Goal: Task Accomplishment & Management: Manage account settings

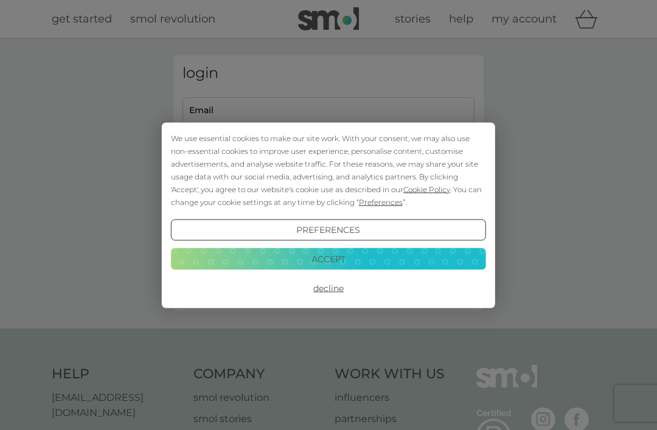
click at [331, 295] on button "Decline" at bounding box center [328, 288] width 315 height 22
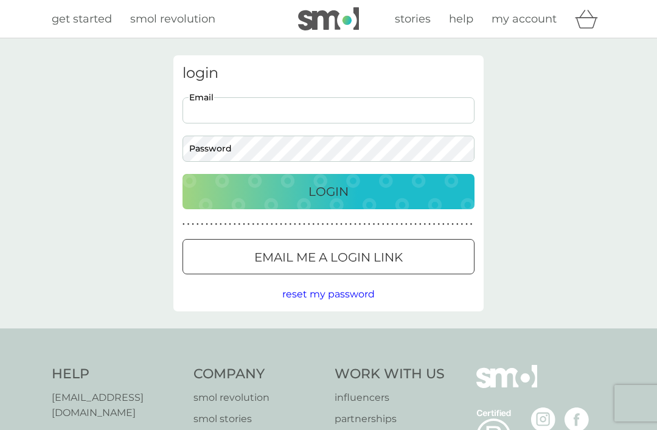
type input "[EMAIL_ADDRESS][DOMAIN_NAME]"
click at [329, 191] on button "Login" at bounding box center [329, 191] width 292 height 35
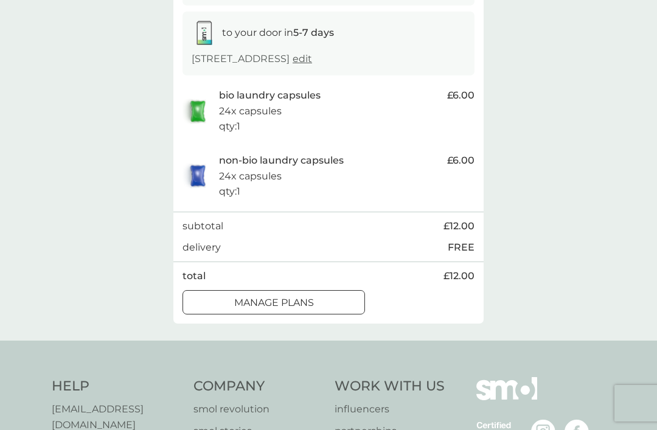
scroll to position [193, 0]
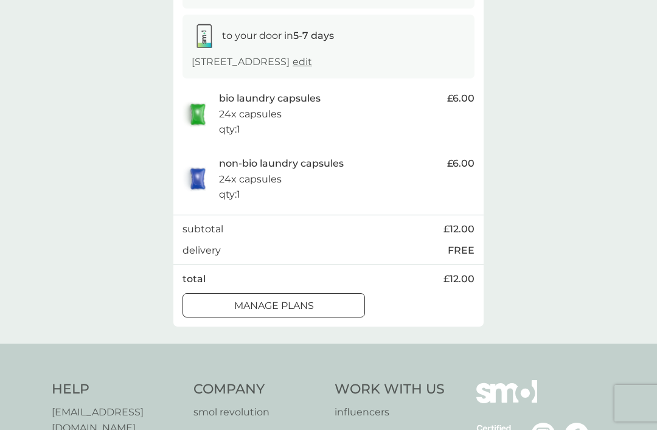
click at [324, 299] on div "manage plans" at bounding box center [273, 306] width 181 height 16
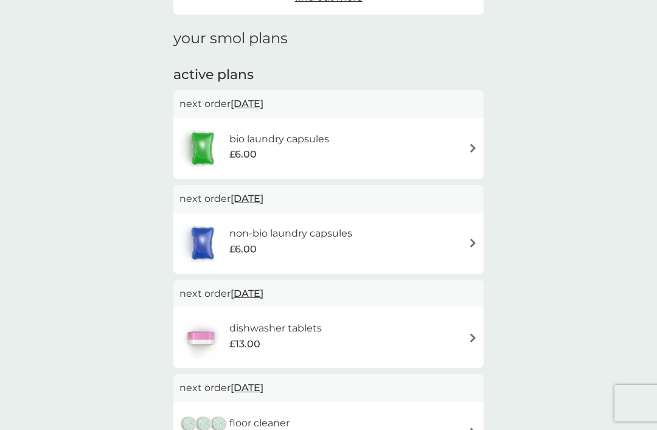
scroll to position [140, 0]
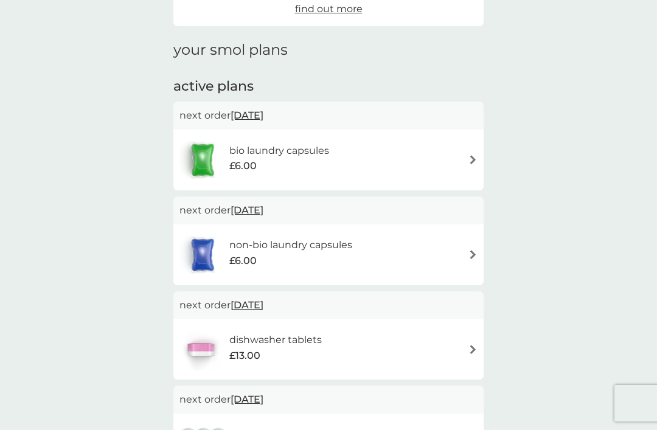
click at [263, 206] on span "13 Oct 2025" at bounding box center [247, 210] width 33 height 24
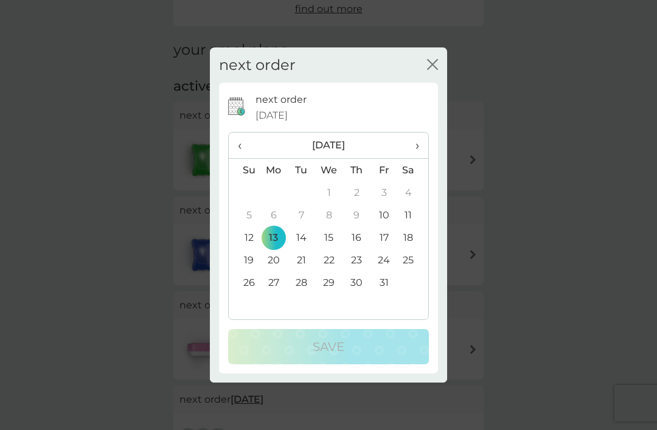
click at [426, 145] on th "›" at bounding box center [413, 146] width 30 height 26
click at [334, 241] on td "12" at bounding box center [329, 237] width 28 height 23
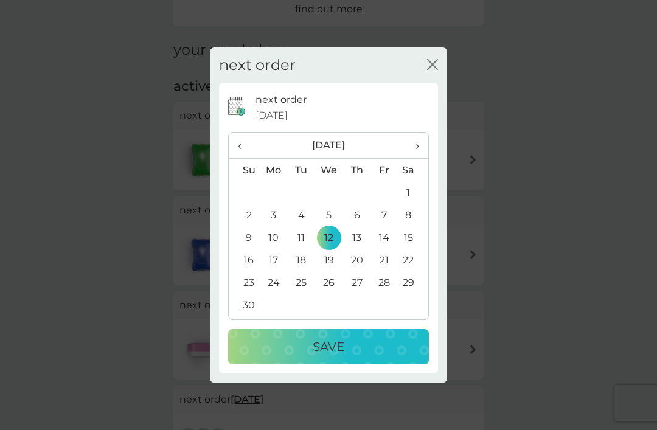
click at [376, 341] on div "Save" at bounding box center [328, 346] width 176 height 19
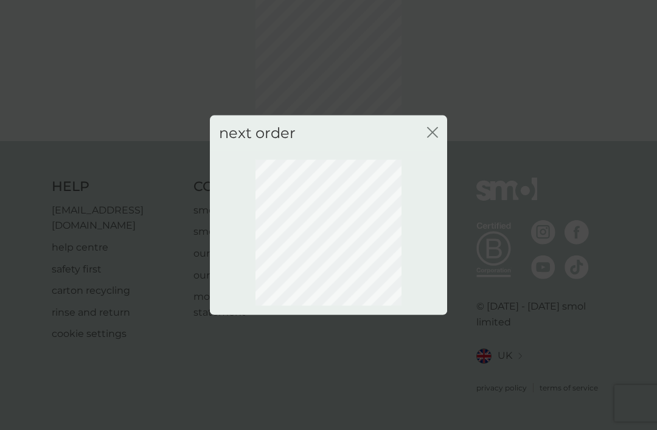
scroll to position [79, 0]
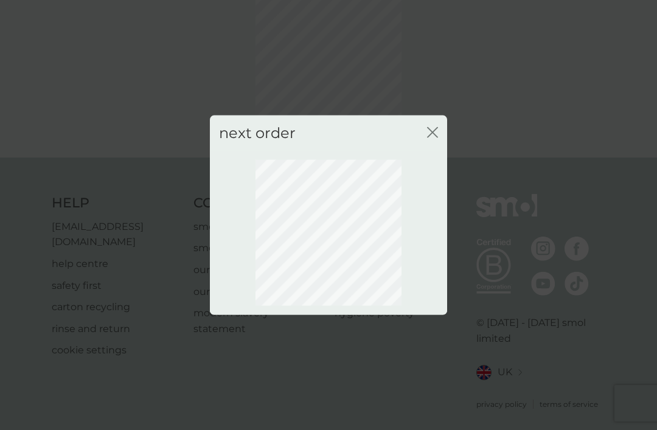
click at [432, 133] on icon "close" at bounding box center [430, 132] width 5 height 10
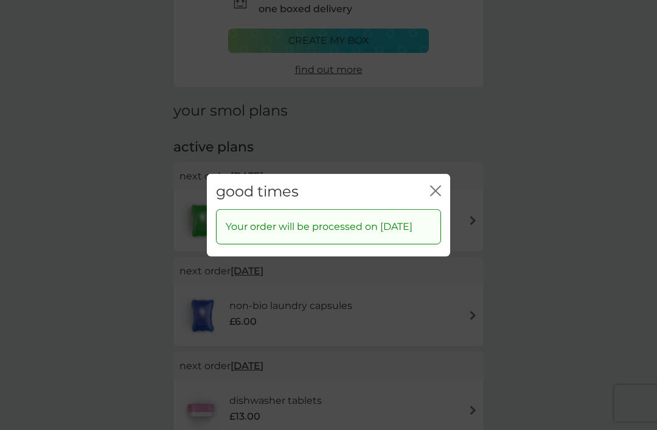
click at [439, 186] on icon "close" at bounding box center [438, 191] width 5 height 10
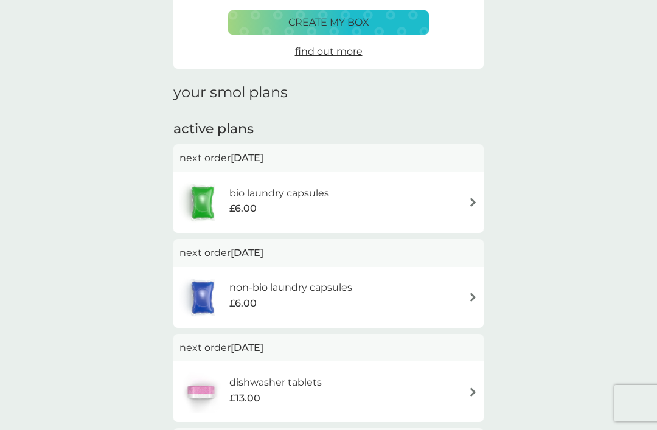
scroll to position [86, 0]
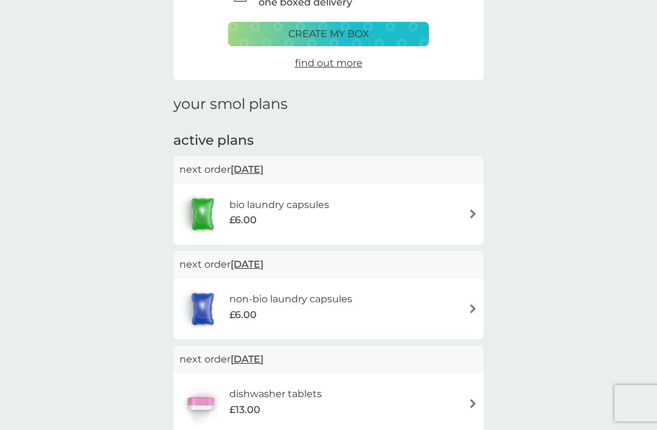
click at [263, 263] on span "12 Nov 2025" at bounding box center [247, 265] width 33 height 24
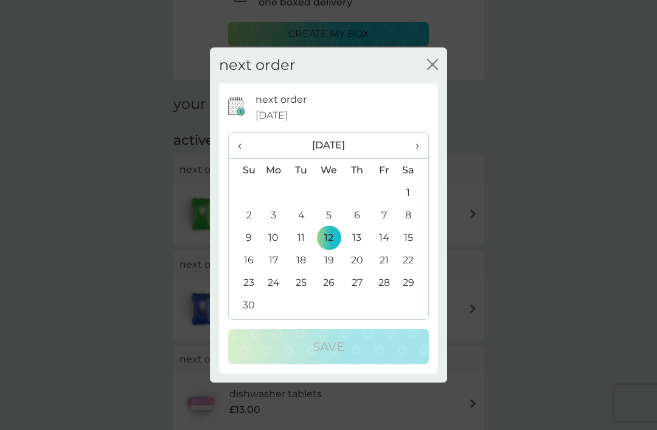
click at [253, 271] on td "16" at bounding box center [244, 260] width 31 height 23
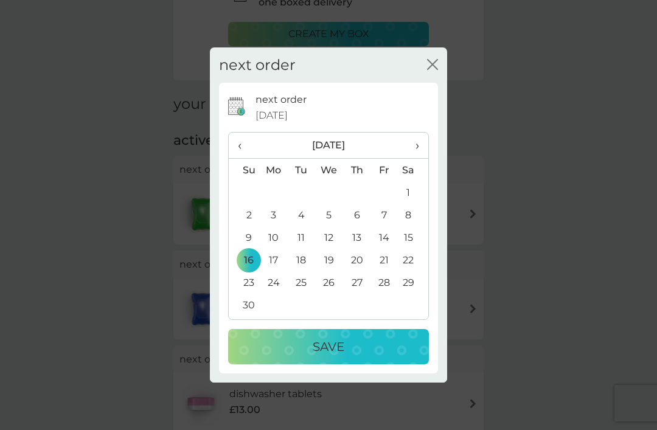
click at [377, 357] on div "Save" at bounding box center [328, 346] width 176 height 19
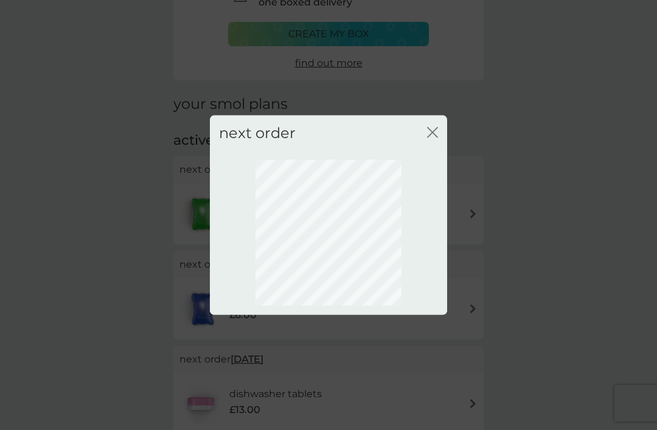
scroll to position [40, 0]
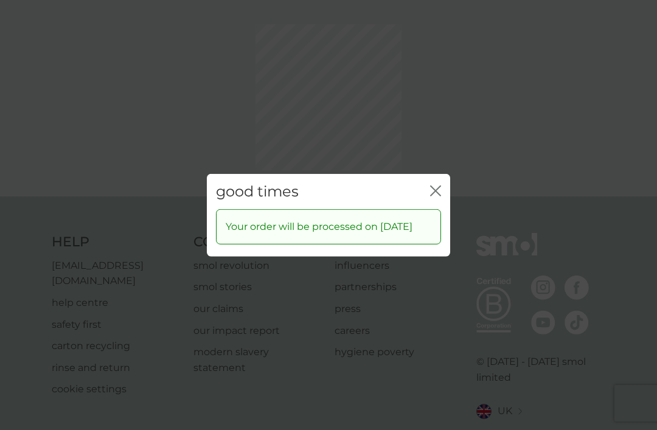
click at [434, 148] on div "good times close Your order will be processed on 16 Nov 2025" at bounding box center [328, 215] width 657 height 430
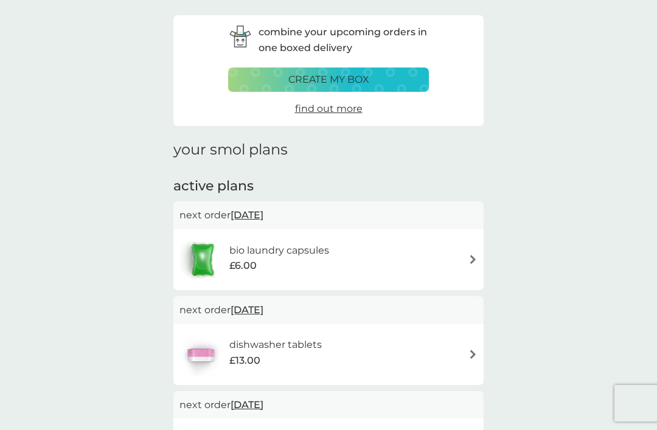
click at [263, 212] on span "13 Oct 2025" at bounding box center [247, 215] width 33 height 24
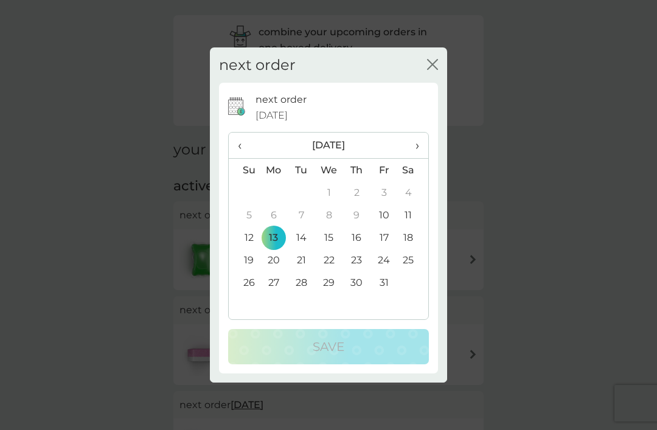
click at [419, 158] on span "›" at bounding box center [413, 146] width 12 height 26
click at [256, 271] on td "16" at bounding box center [244, 260] width 31 height 23
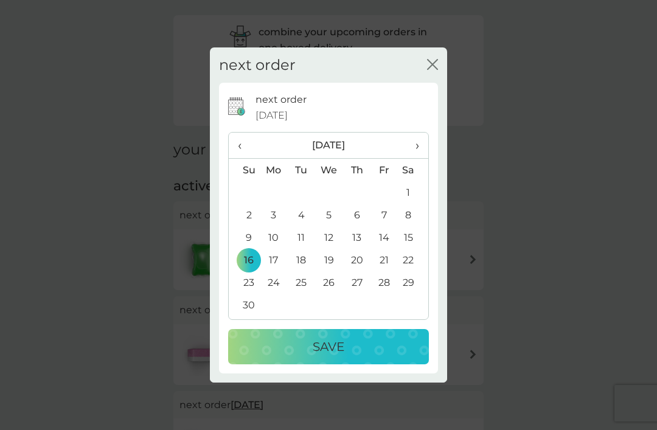
click at [361, 357] on div "Save" at bounding box center [328, 346] width 176 height 19
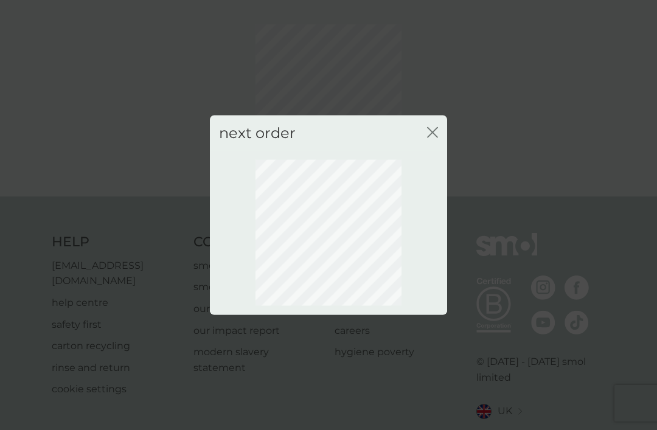
click at [436, 138] on icon "close" at bounding box center [432, 132] width 11 height 11
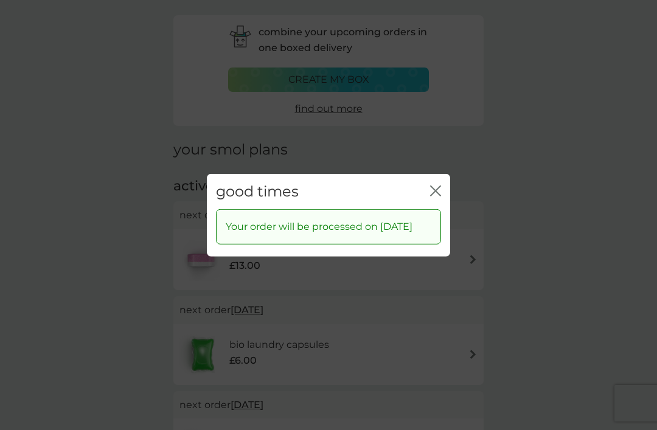
click at [434, 190] on div "good times close" at bounding box center [328, 191] width 243 height 36
click at [444, 200] on div "good times close" at bounding box center [328, 191] width 243 height 36
click at [431, 198] on button "close" at bounding box center [435, 191] width 11 height 13
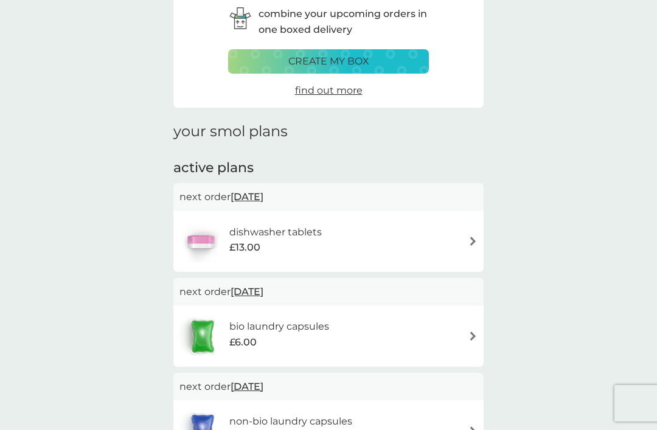
scroll to position [0, 0]
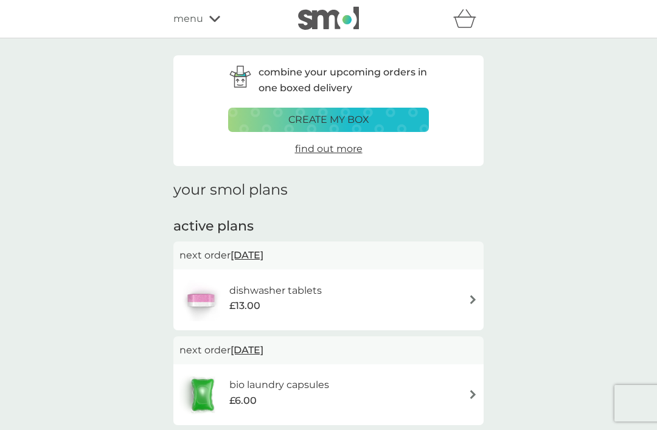
click at [334, 151] on span "find out more" at bounding box center [329, 149] width 68 height 12
